Goal: Task Accomplishment & Management: Complete application form

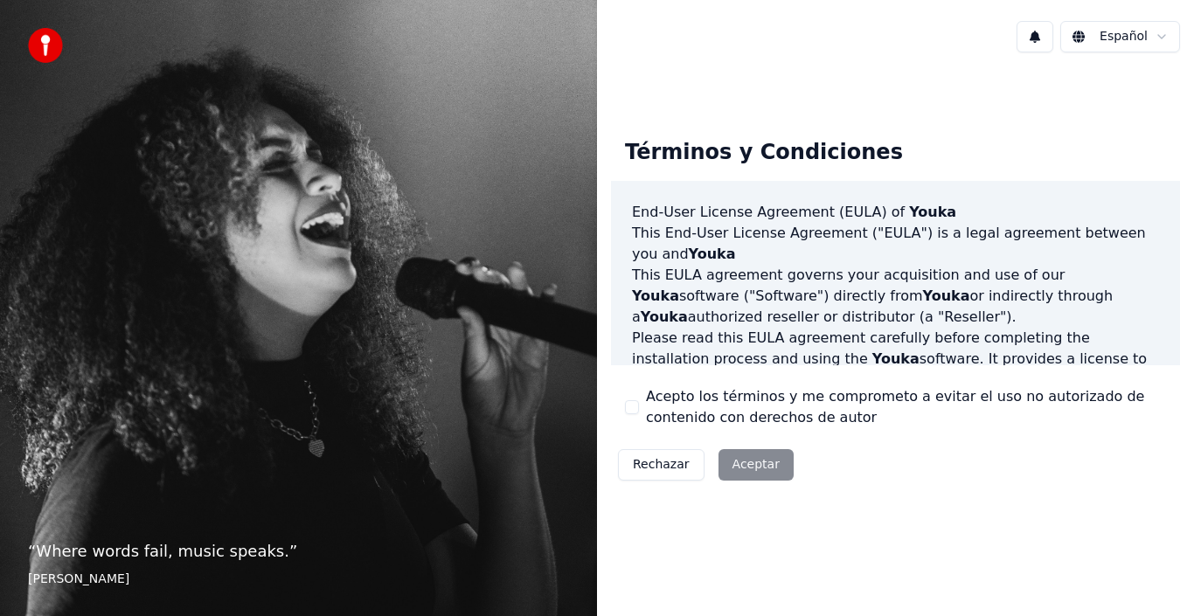
click at [754, 466] on div "Rechazar Aceptar" at bounding box center [706, 464] width 190 height 45
click at [755, 463] on div "Rechazar Aceptar" at bounding box center [706, 464] width 190 height 45
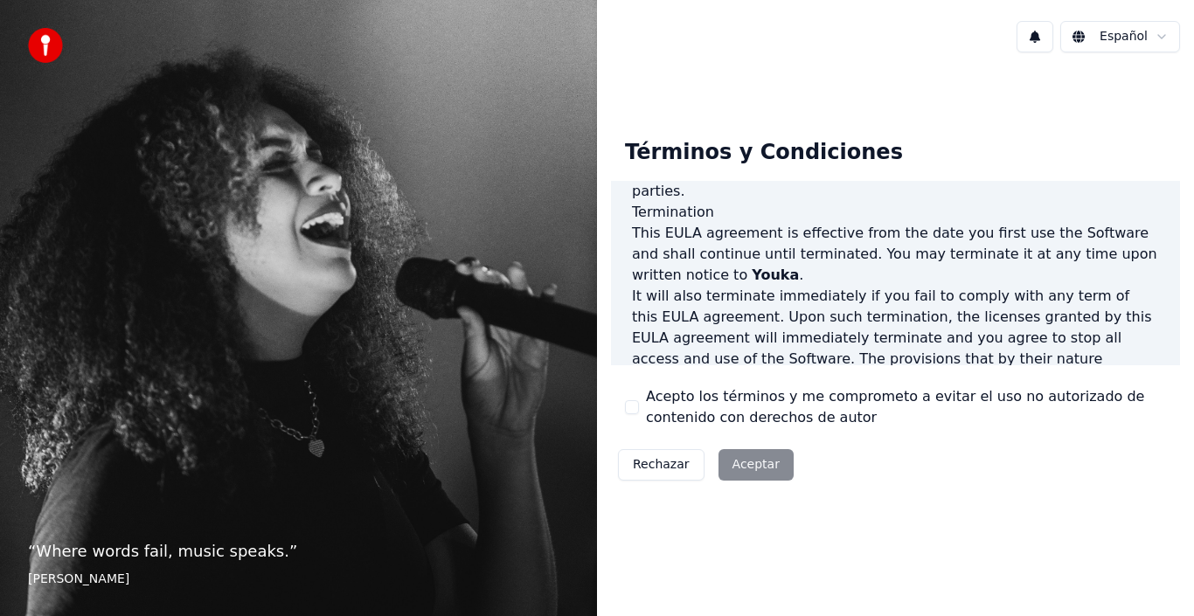
scroll to position [1200, 0]
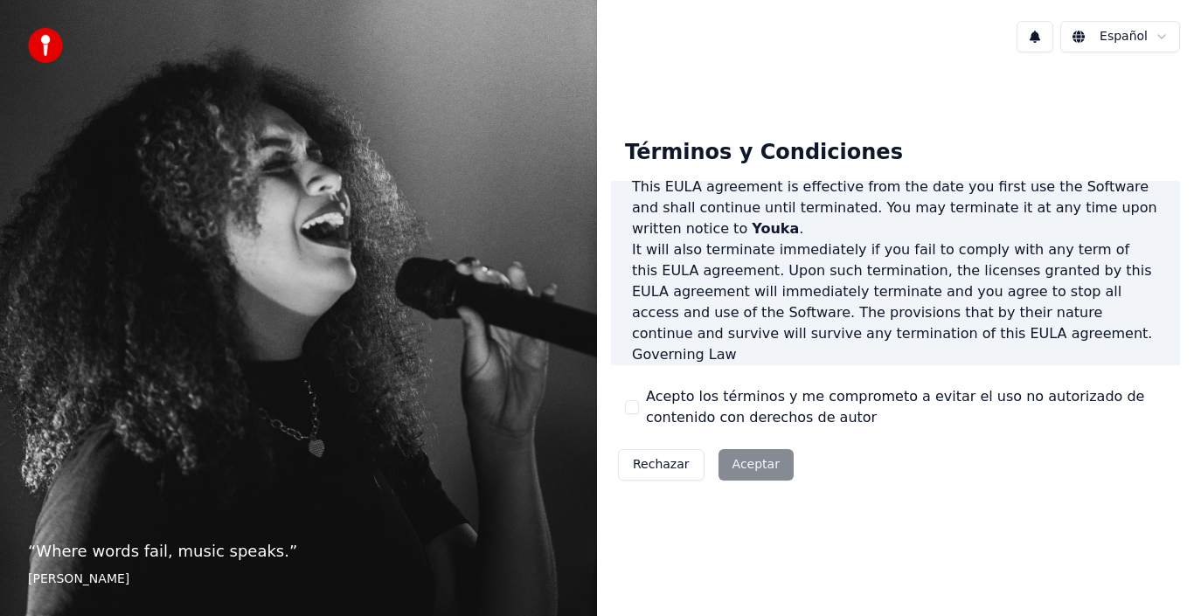
click at [740, 469] on div "Rechazar Aceptar" at bounding box center [706, 464] width 190 height 45
click at [824, 528] on div "Términos y Condiciones End-User License Agreement ([PERSON_NAME]) of Youka This…" at bounding box center [895, 306] width 597 height 480
click at [755, 466] on div "Rechazar Aceptar" at bounding box center [706, 464] width 190 height 45
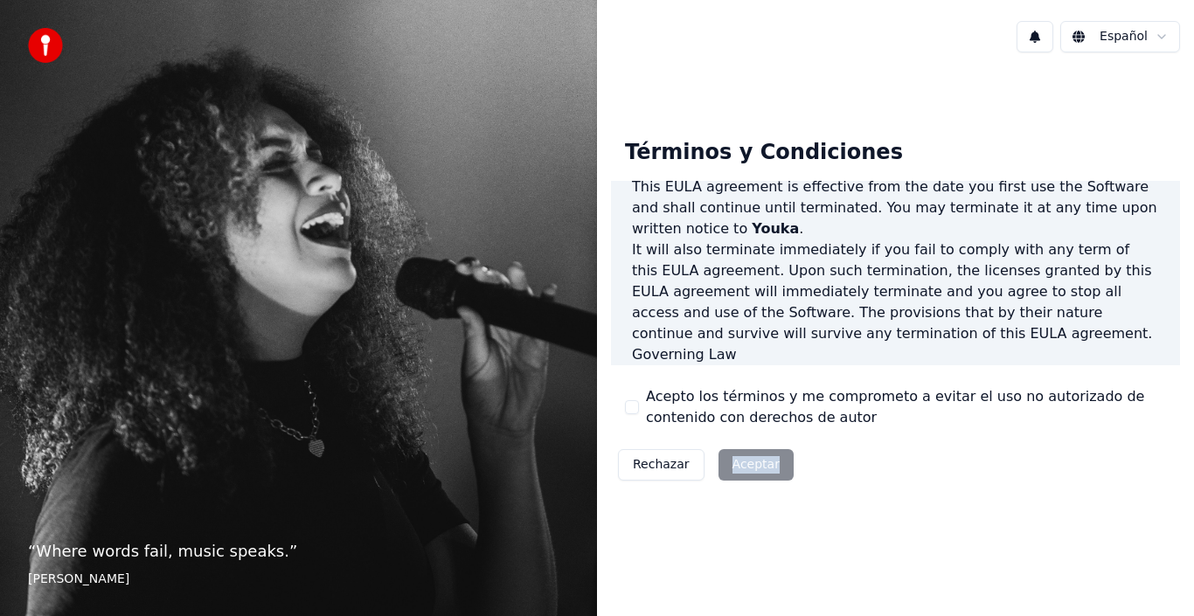
click at [787, 518] on div "Términos y Condiciones End-User License Agreement ([PERSON_NAME]) of Youka This…" at bounding box center [895, 306] width 597 height 480
click at [654, 466] on button "Rechazar" at bounding box center [661, 464] width 87 height 31
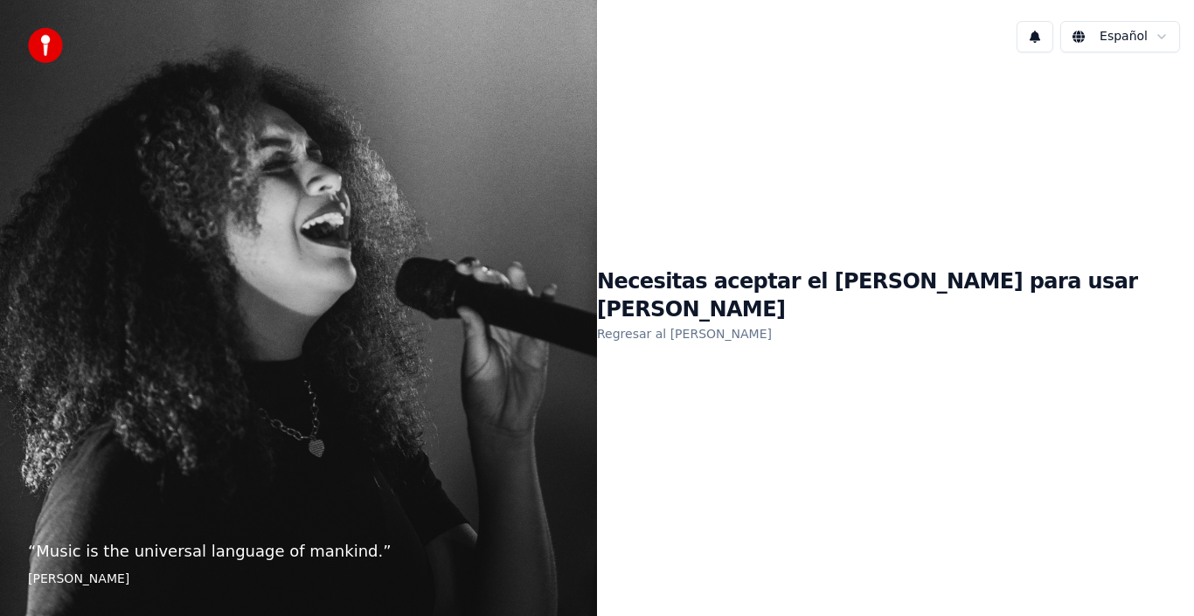
click at [1130, 38] on html "“ Music is the universal language of mankind. ” Henry Wadsworth Longfellow Espa…" at bounding box center [597, 308] width 1194 height 616
click at [38, 52] on html "“ Music is the universal language of mankind. ” Henry Wadsworth Longfellow Espa…" at bounding box center [597, 308] width 1194 height 616
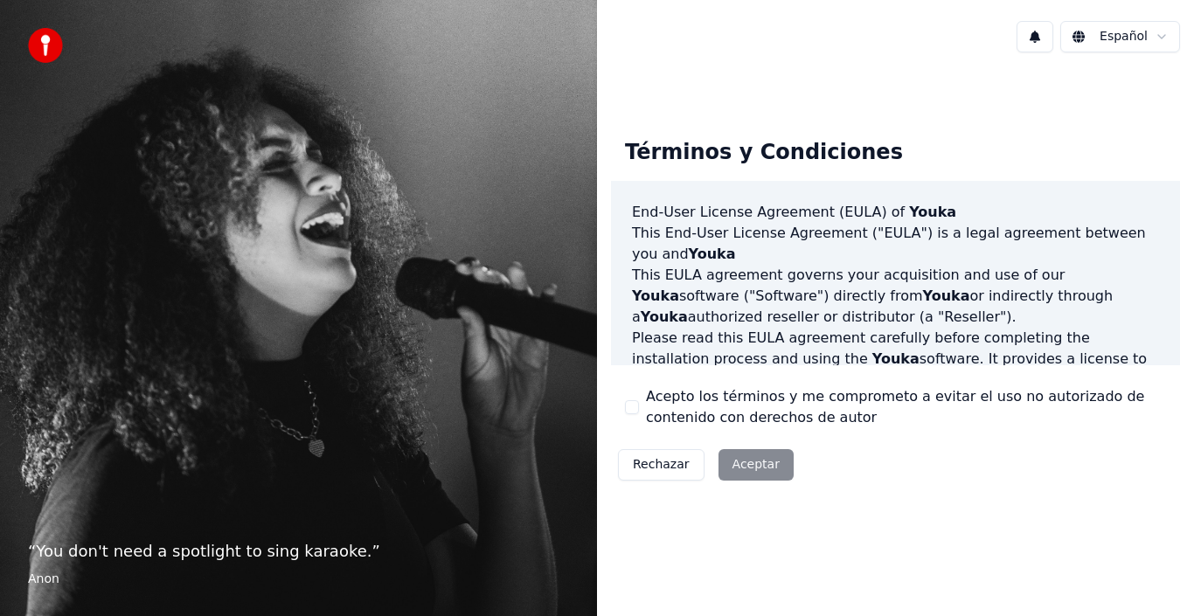
click at [748, 467] on div "Rechazar Aceptar" at bounding box center [706, 464] width 190 height 45
click at [38, 38] on img at bounding box center [45, 45] width 35 height 35
click at [762, 456] on div "Rechazar Aceptar" at bounding box center [706, 464] width 190 height 45
click at [767, 463] on div "Rechazar Aceptar" at bounding box center [706, 464] width 190 height 45
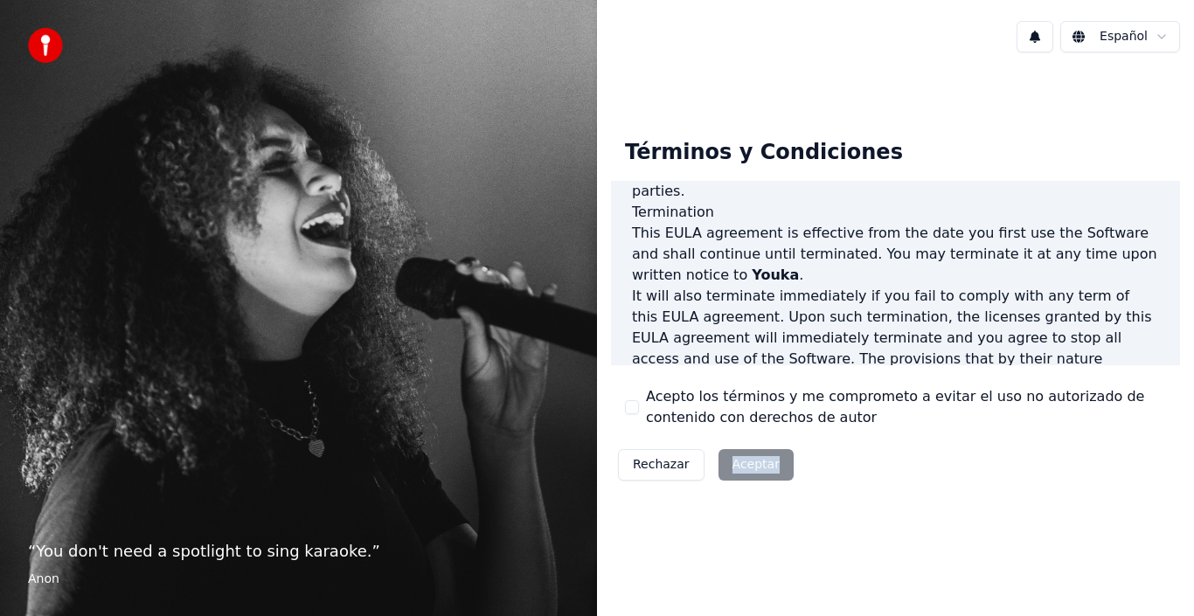
scroll to position [1200, 0]
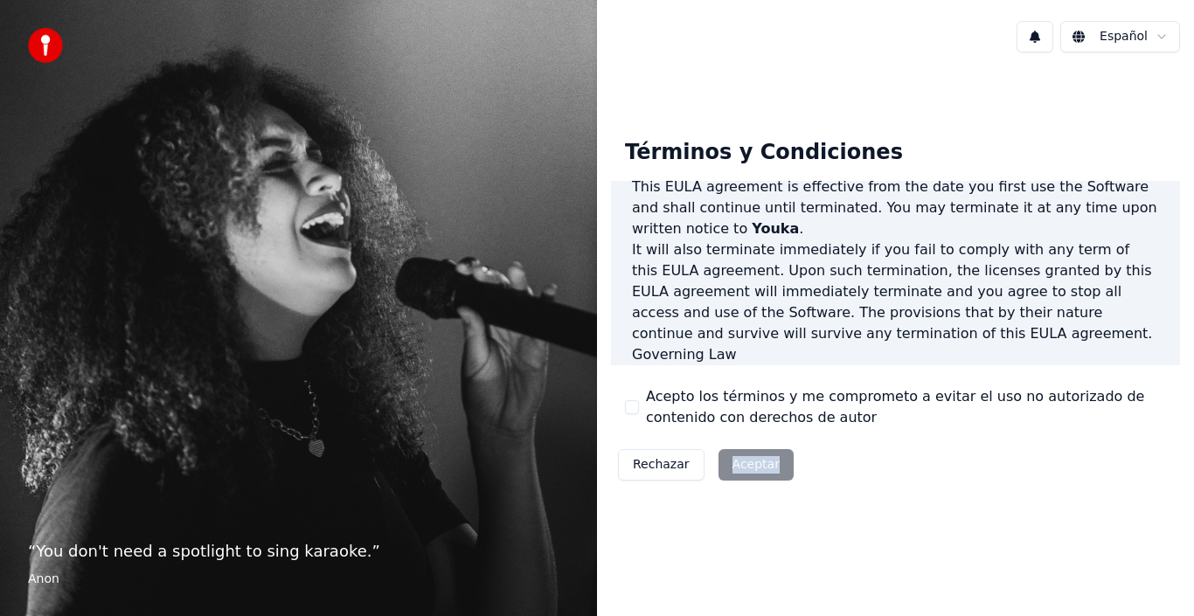
click at [719, 460] on div "Rechazar Aceptar" at bounding box center [706, 464] width 190 height 45
click at [769, 463] on div "Rechazar Aceptar" at bounding box center [706, 464] width 190 height 45
click at [768, 465] on div "Rechazar Aceptar" at bounding box center [706, 464] width 190 height 45
click at [748, 460] on div "Rechazar Aceptar" at bounding box center [706, 464] width 190 height 45
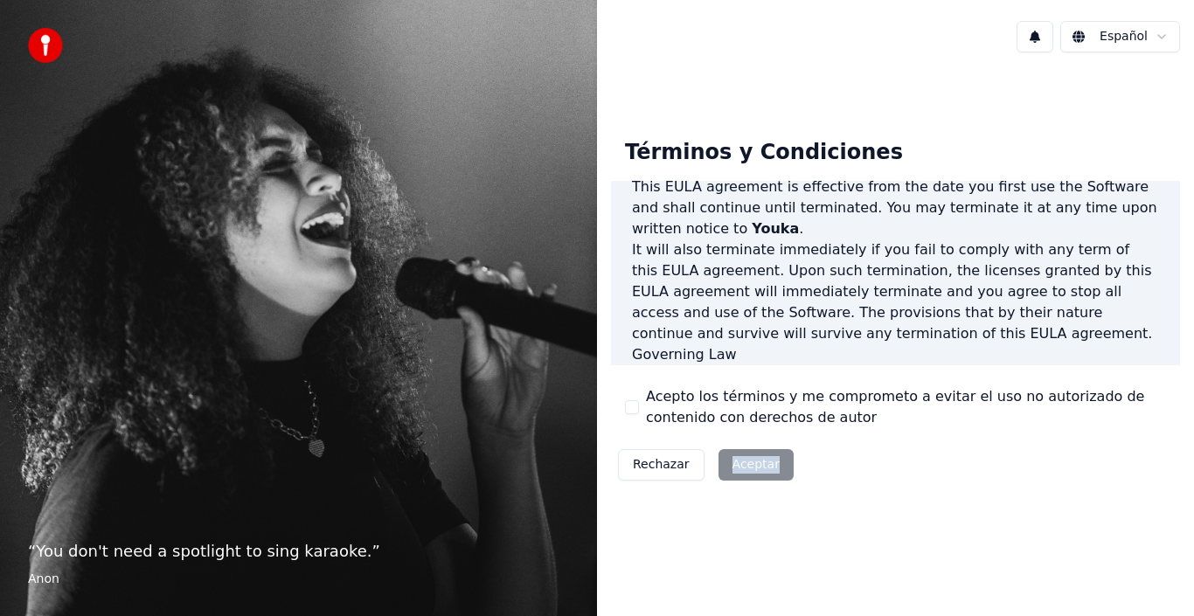
click at [748, 460] on div "Rechazar Aceptar" at bounding box center [706, 464] width 190 height 45
click at [746, 470] on div "Rechazar Aceptar" at bounding box center [706, 464] width 190 height 45
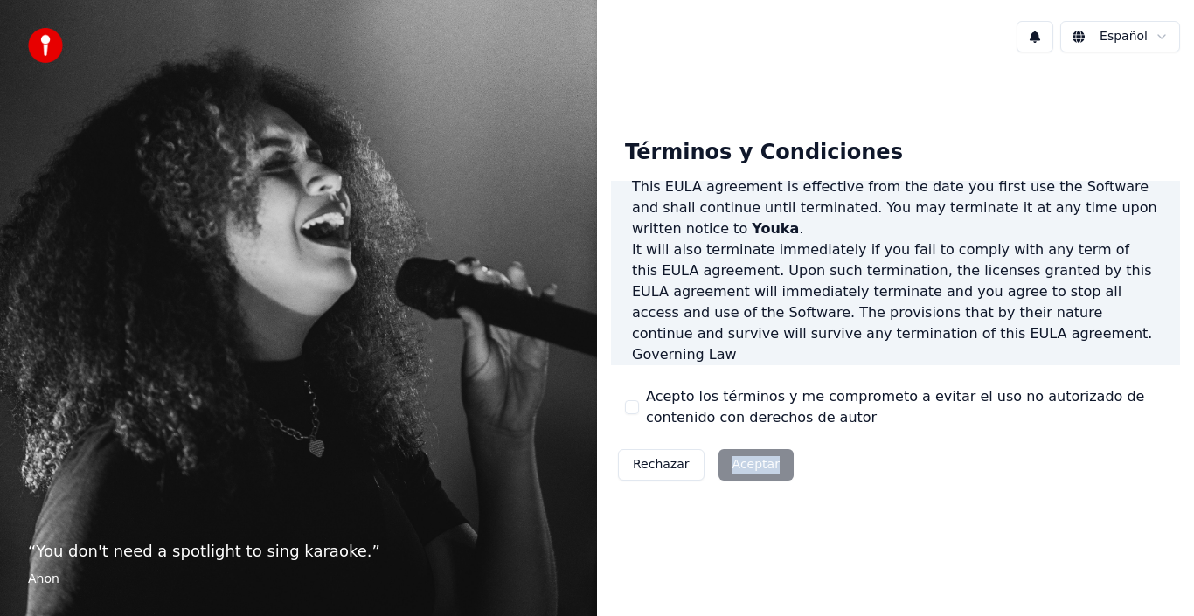
click at [746, 470] on div "Rechazar Aceptar" at bounding box center [706, 464] width 190 height 45
click at [686, 539] on div "Términos y Condiciones End-User License Agreement ([PERSON_NAME]) of Youka This…" at bounding box center [895, 306] width 597 height 480
click at [741, 460] on div "Rechazar Aceptar" at bounding box center [706, 464] width 190 height 45
click at [750, 467] on div "Rechazar Aceptar" at bounding box center [706, 464] width 190 height 45
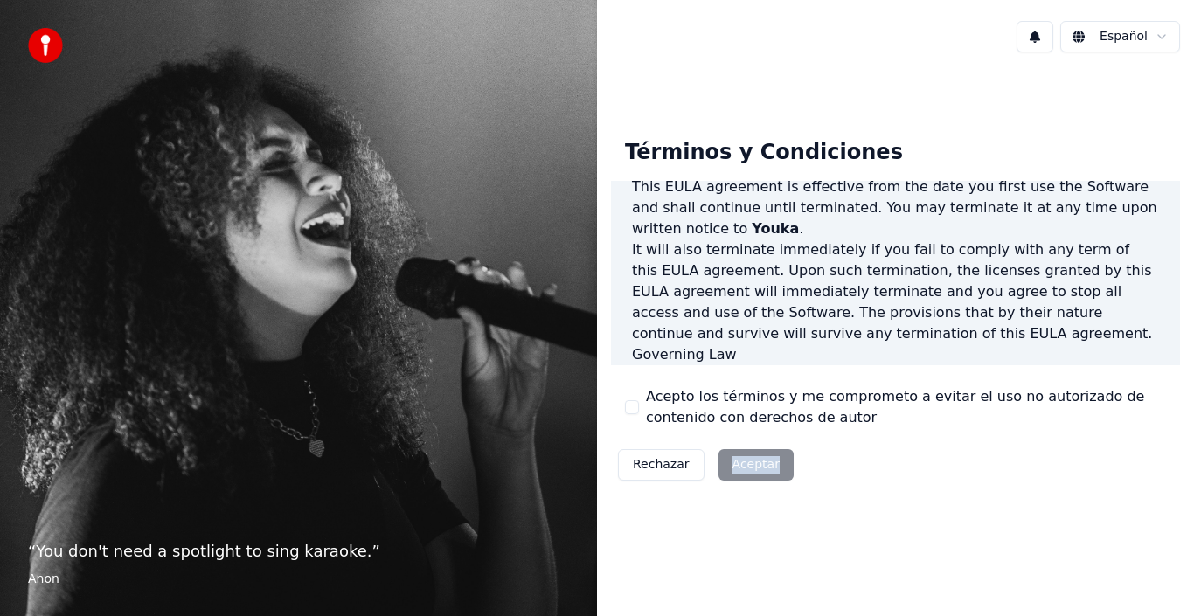
click at [750, 468] on div "Rechazar Aceptar" at bounding box center [706, 464] width 190 height 45
click at [751, 539] on div "Términos y Condiciones End-User License Agreement ([PERSON_NAME]) of Youka This…" at bounding box center [895, 306] width 597 height 480
click at [1038, 38] on button at bounding box center [1035, 36] width 37 height 31
click at [129, 568] on blockquote "“ You don't need a spotlight to sing karaoke. ” Anon" at bounding box center [298, 563] width 541 height 49
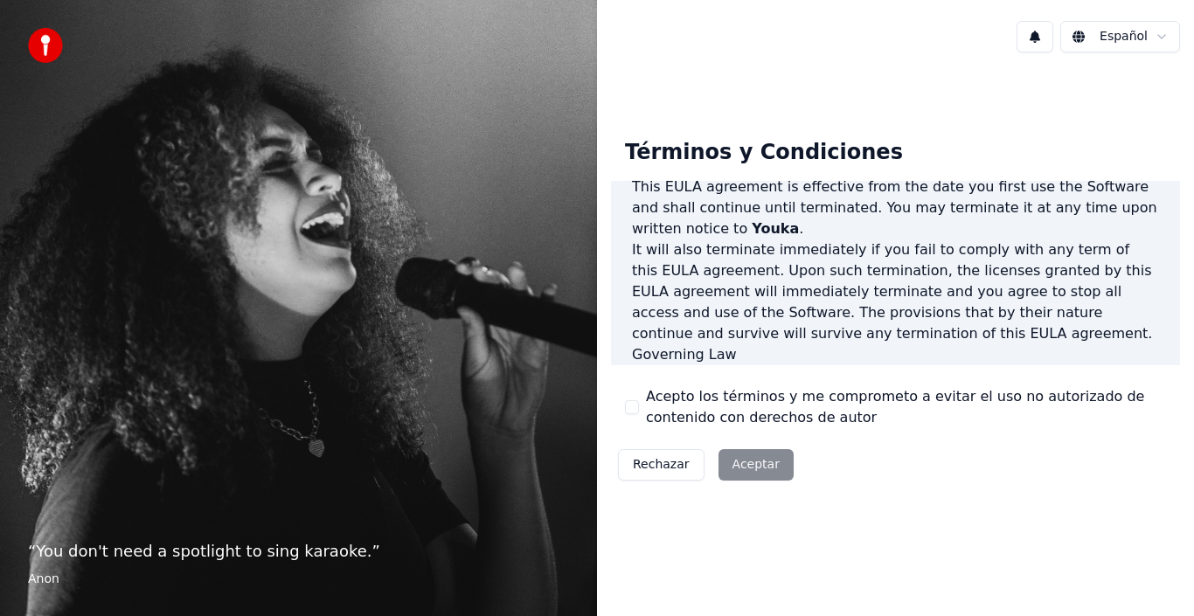
click at [32, 48] on img at bounding box center [45, 45] width 35 height 35
click at [33, 48] on img at bounding box center [45, 45] width 35 height 35
click at [929, 537] on div "Términos y Condiciones End-User License Agreement ([PERSON_NAME]) of Youka This…" at bounding box center [895, 306] width 597 height 480
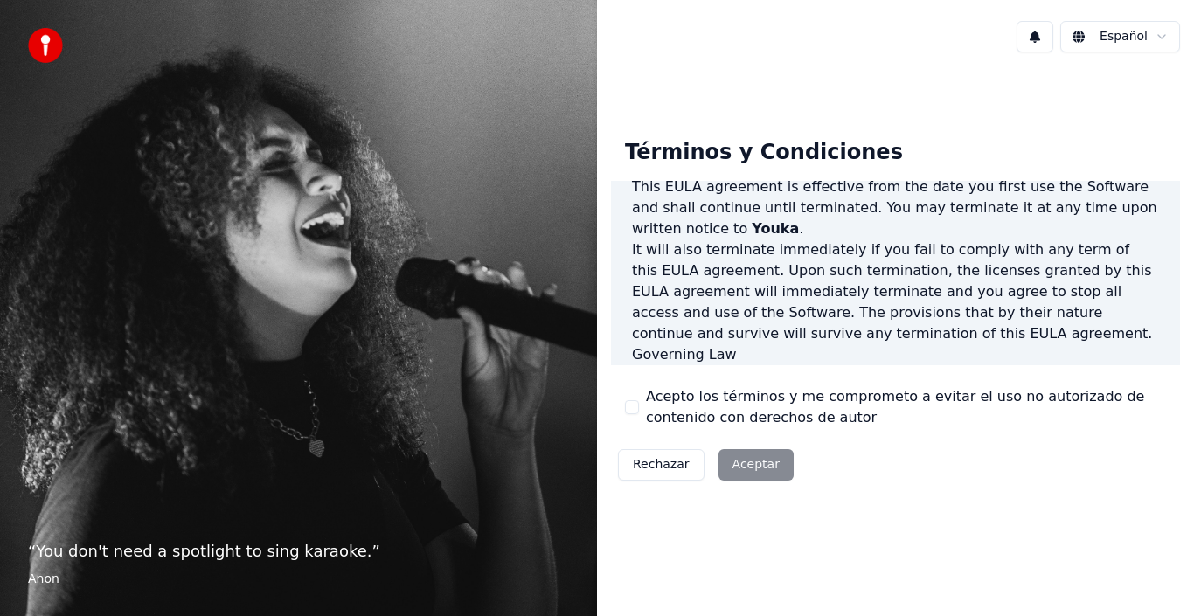
click at [742, 459] on div "Rechazar Aceptar" at bounding box center [706, 464] width 190 height 45
click at [765, 469] on div "Rechazar Aceptar" at bounding box center [706, 464] width 190 height 45
click at [758, 464] on div "Rechazar Aceptar" at bounding box center [706, 464] width 190 height 45
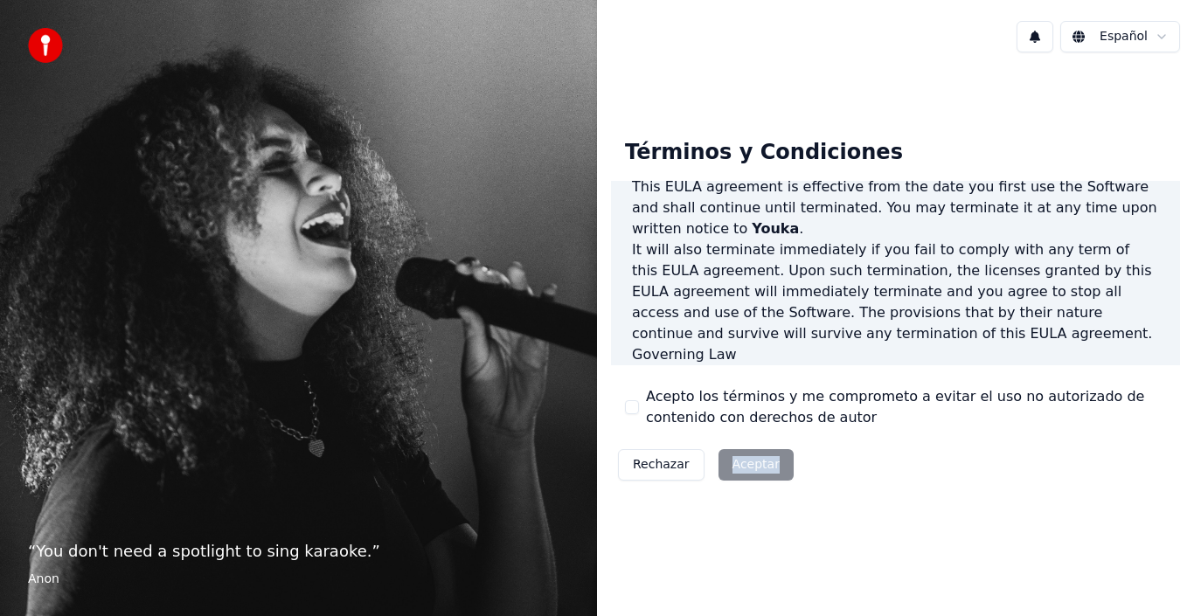
click at [758, 464] on div "Rechazar Aceptar" at bounding box center [706, 464] width 190 height 45
click at [1164, 31] on html "“ You don't need a spotlight to sing karaoke. ” Anon Español Términos y Condici…" at bounding box center [597, 308] width 1194 height 616
click at [1165, 38] on html "“ You don't need a spotlight to sing karaoke. ” Anon Español Términos y Condici…" at bounding box center [597, 308] width 1194 height 616
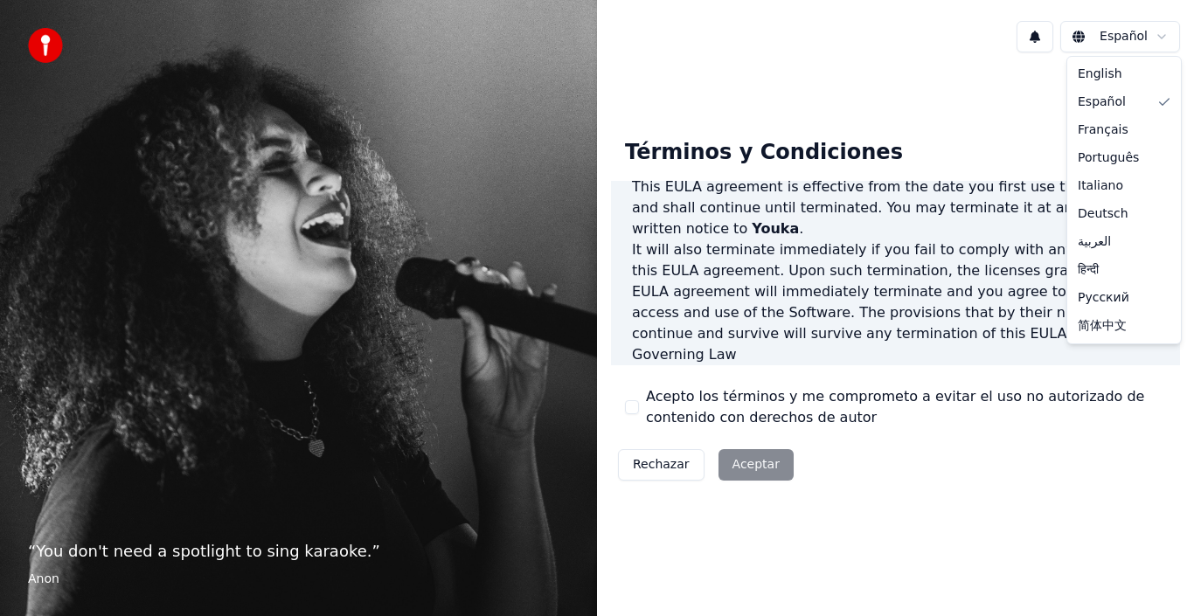
click at [1165, 38] on html "“ You don't need a spotlight to sing karaoke. ” Anon Español Términos y Condici…" at bounding box center [597, 308] width 1194 height 616
drag, startPoint x: 931, startPoint y: 482, endPoint x: 915, endPoint y: 483, distance: 16.7
click at [915, 483] on html "“ You don't need a spotlight to sing karaoke. ” Anon Español Términos y Condici…" at bounding box center [597, 308] width 1194 height 616
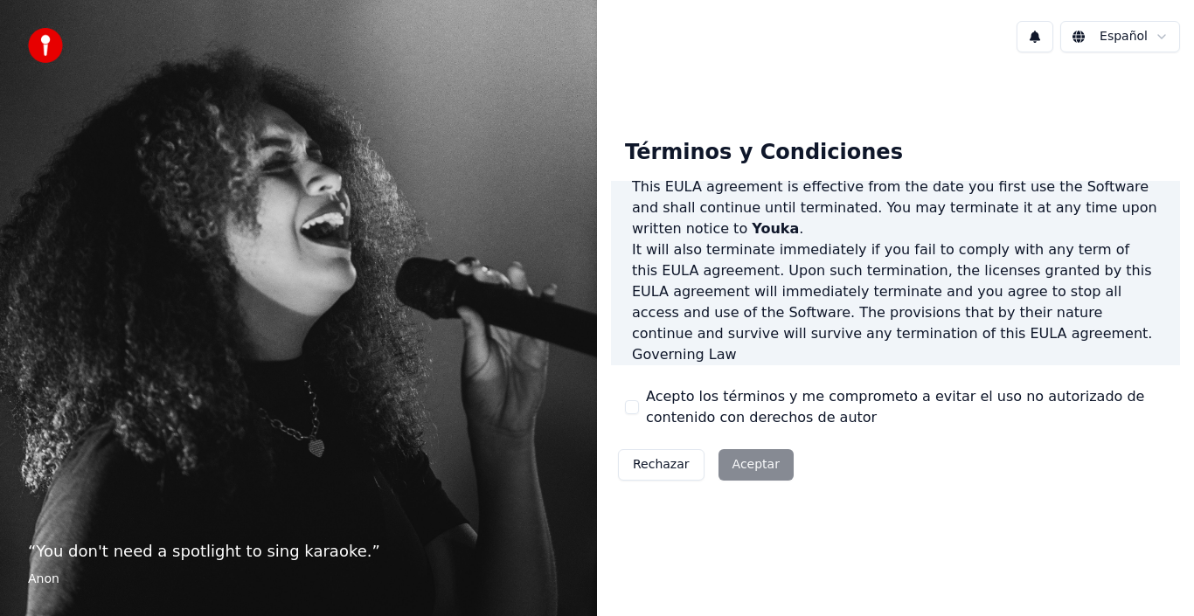
click at [750, 475] on div "Rechazar Aceptar" at bounding box center [706, 464] width 190 height 45
click at [749, 475] on div "Rechazar Aceptar" at bounding box center [706, 464] width 190 height 45
click at [650, 461] on button "Rechazar" at bounding box center [661, 464] width 87 height 31
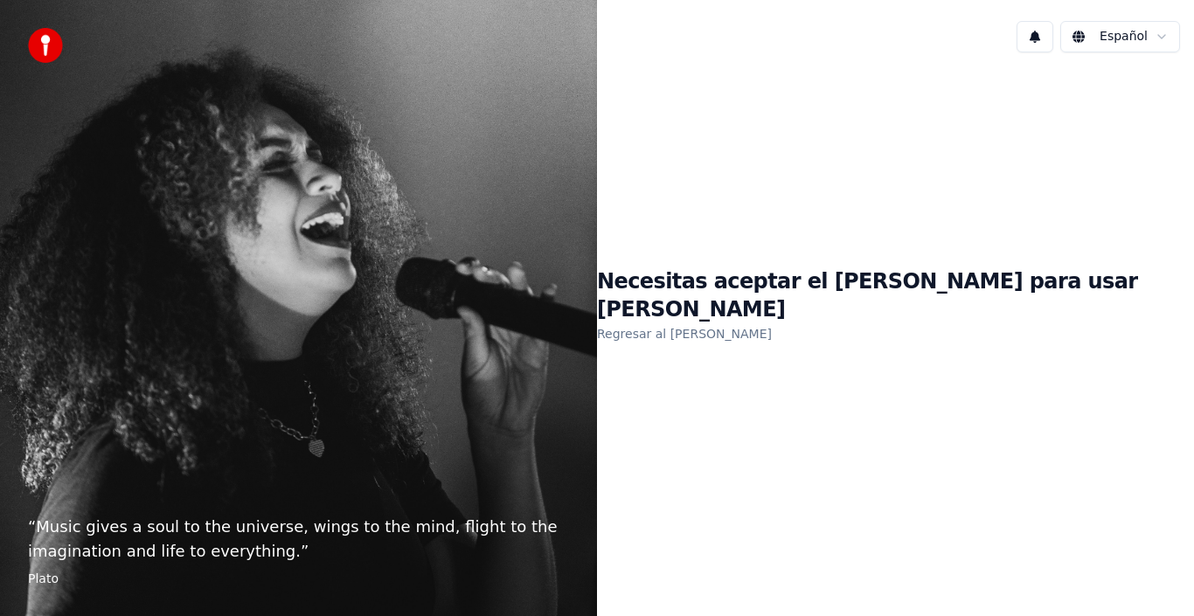
click at [650, 461] on div "Necesitas aceptar el EULA para usar Youka Regresar al EULA" at bounding box center [895, 306] width 597 height 480
click at [1164, 37] on html "“ Music gives a soul to the universe, wings to the mind, flight to the imaginat…" at bounding box center [597, 308] width 1194 height 616
click at [727, 324] on link "Regresar al [PERSON_NAME]" at bounding box center [684, 334] width 175 height 28
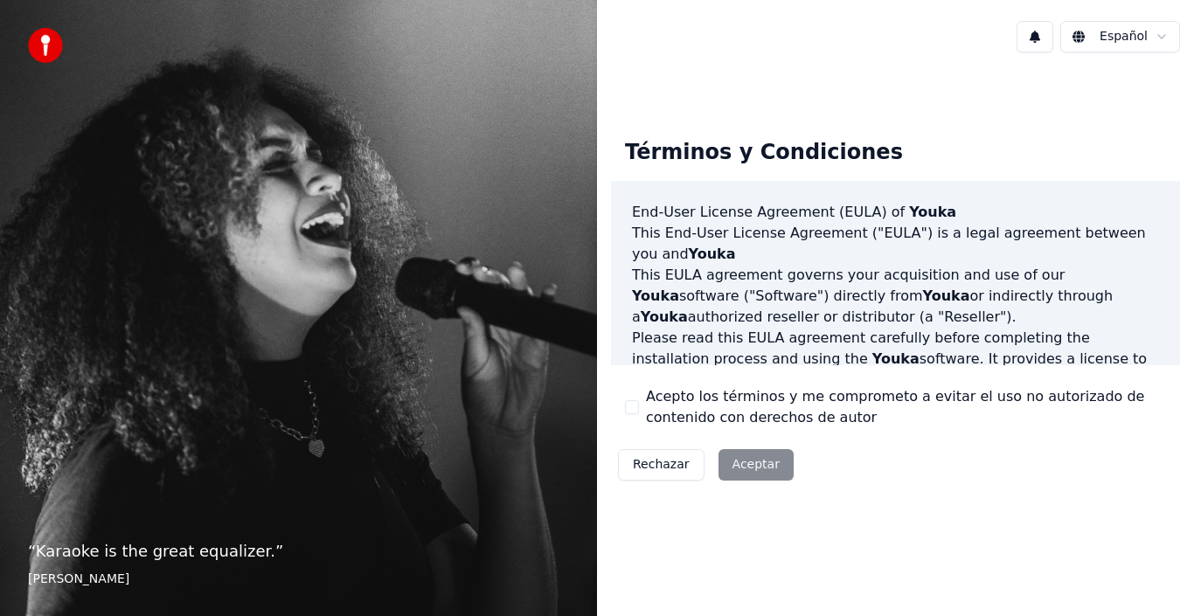
click at [751, 474] on div "Rechazar Aceptar" at bounding box center [706, 464] width 190 height 45
click at [973, 532] on div "Términos y Condiciones End-User License Agreement ([PERSON_NAME]) of Youka This…" at bounding box center [895, 306] width 597 height 480
click at [745, 471] on div "Rechazar Aceptar" at bounding box center [706, 464] width 190 height 45
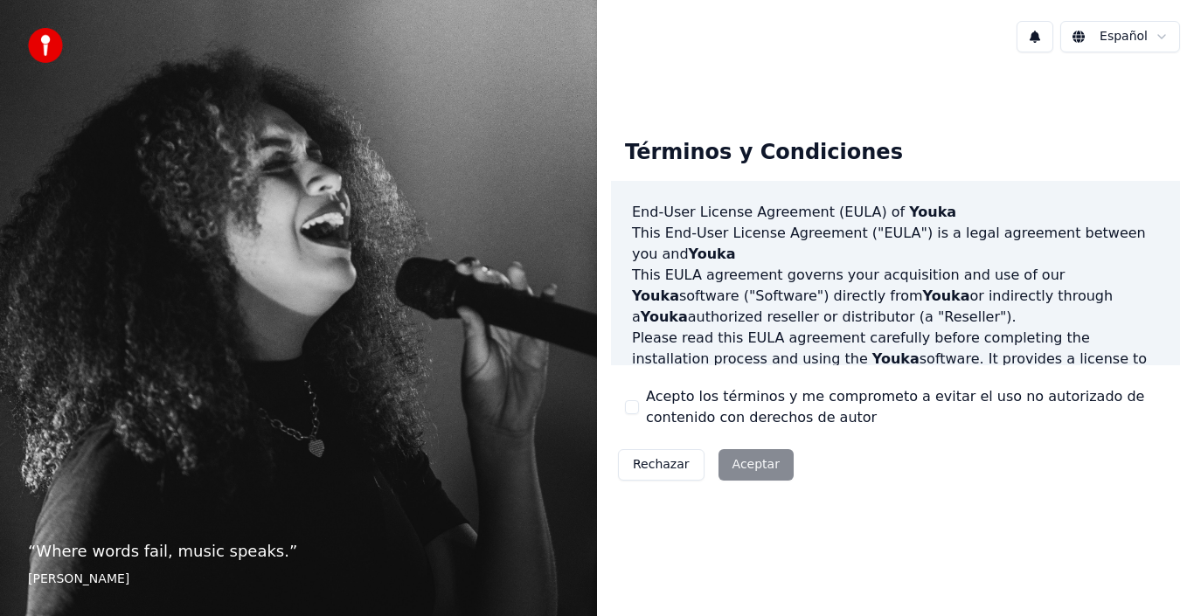
click at [745, 471] on div "Rechazar Aceptar" at bounding box center [706, 464] width 190 height 45
click at [953, 506] on div "Términos y Condiciones End-User License Agreement ([PERSON_NAME]) of Youka This…" at bounding box center [895, 306] width 597 height 480
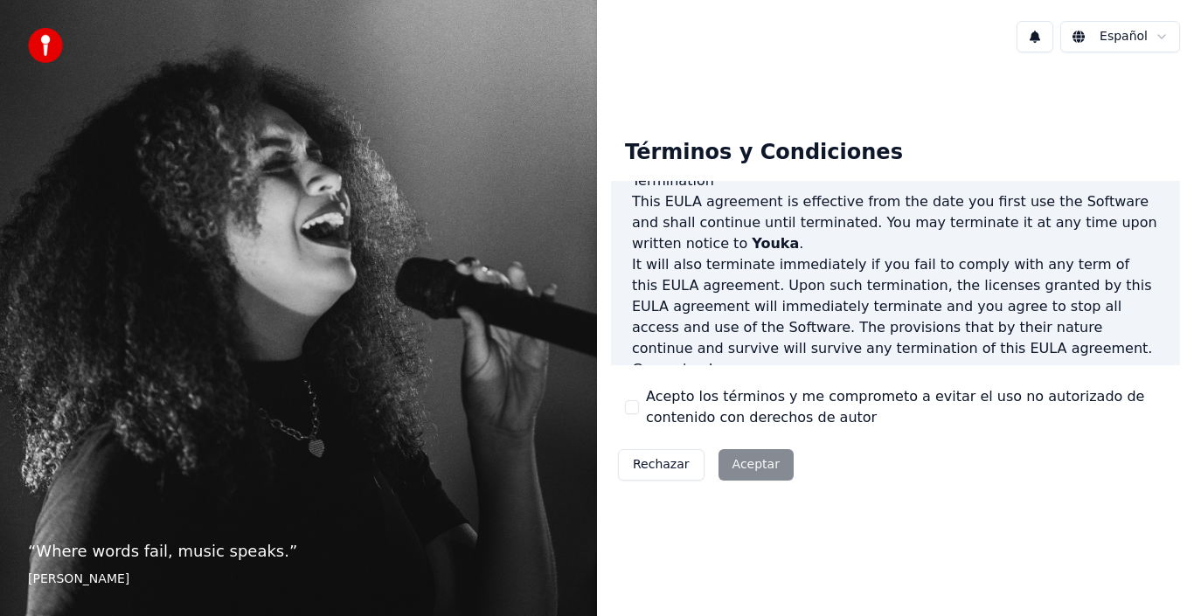
scroll to position [1200, 0]
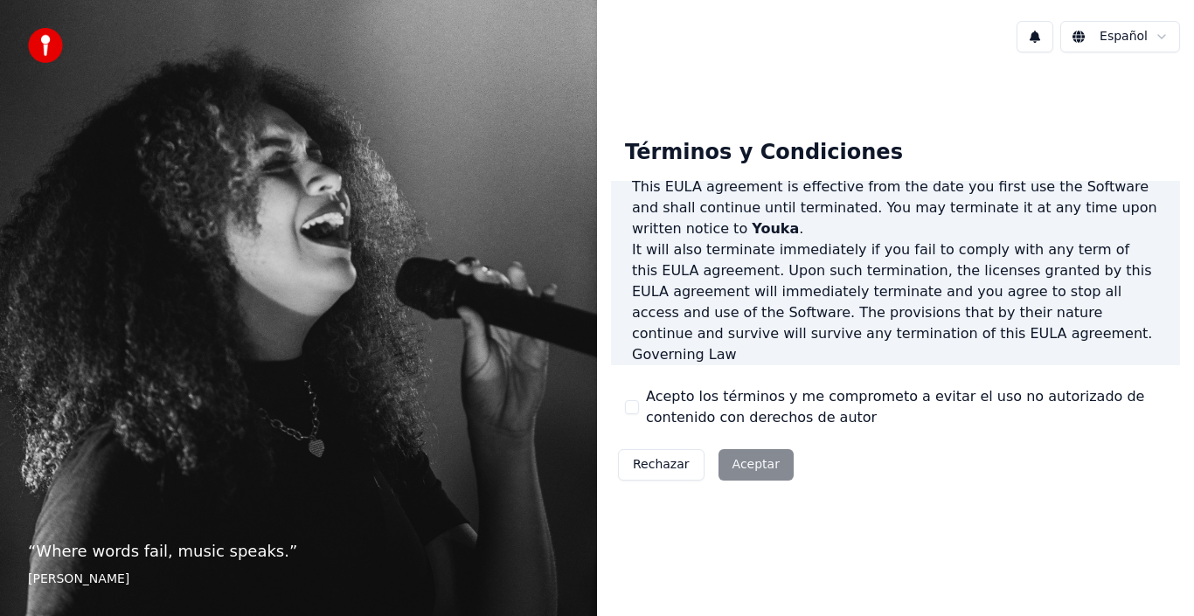
click at [677, 470] on button "Rechazar" at bounding box center [661, 464] width 87 height 31
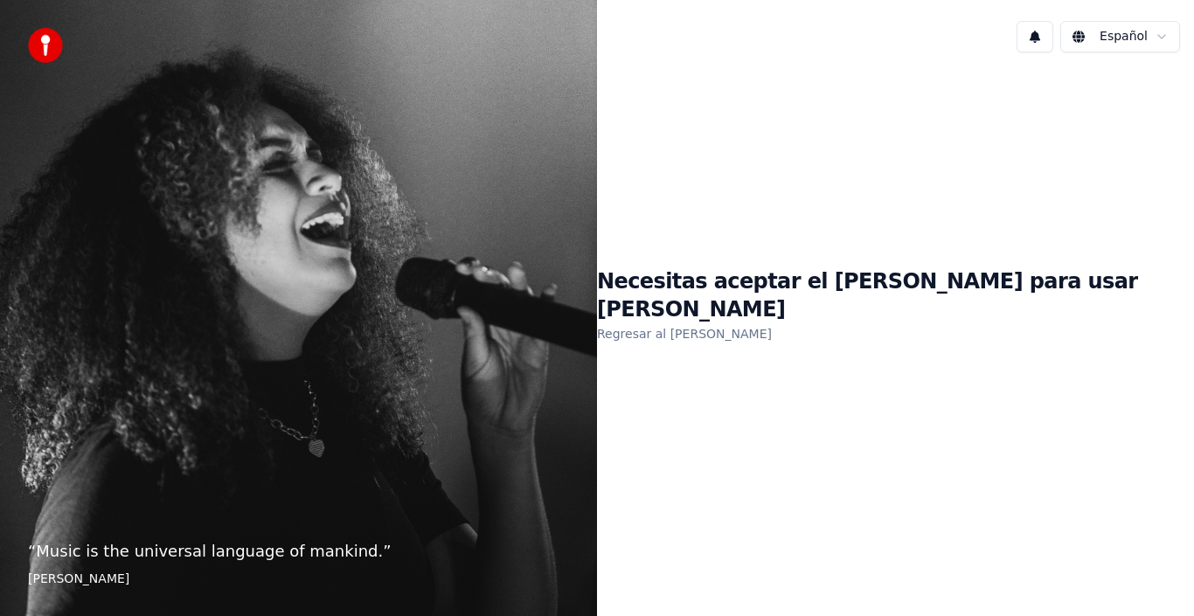
click at [1036, 38] on button at bounding box center [1035, 36] width 37 height 31
click at [1165, 40] on html "“ Music is the universal language of mankind. ” [PERSON_NAME] Español Necesitas…" at bounding box center [597, 308] width 1194 height 616
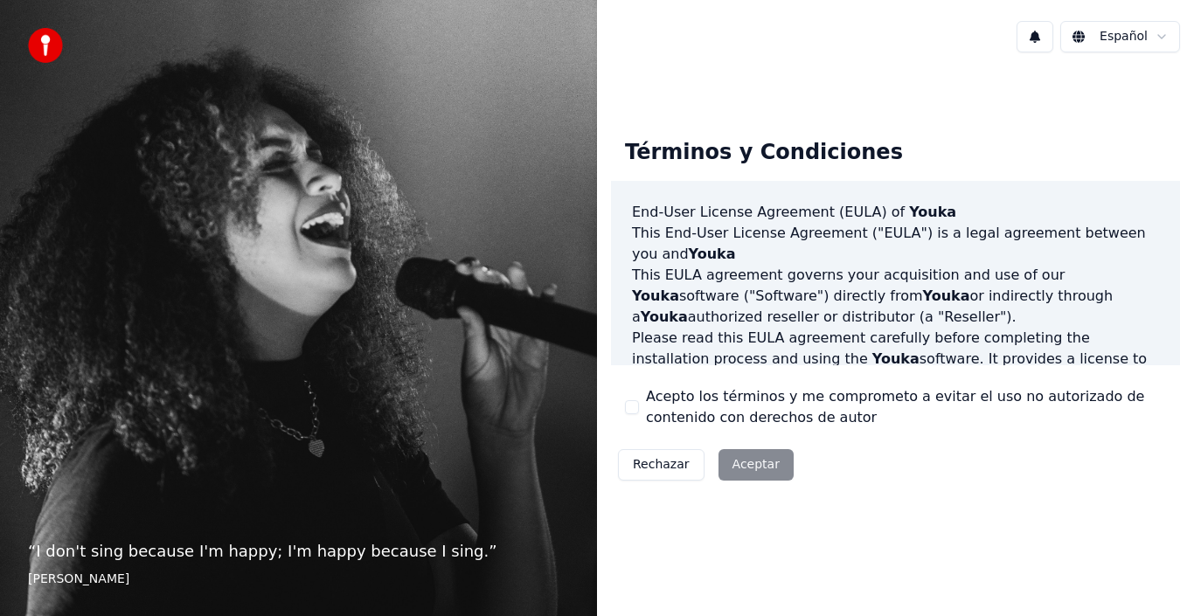
click at [748, 464] on div "Rechazar Aceptar" at bounding box center [706, 464] width 190 height 45
click at [740, 465] on div "Rechazar Aceptar" at bounding box center [706, 464] width 190 height 45
click at [735, 466] on div "Rechazar Aceptar" at bounding box center [706, 464] width 190 height 45
